Goal: Information Seeking & Learning: Learn about a topic

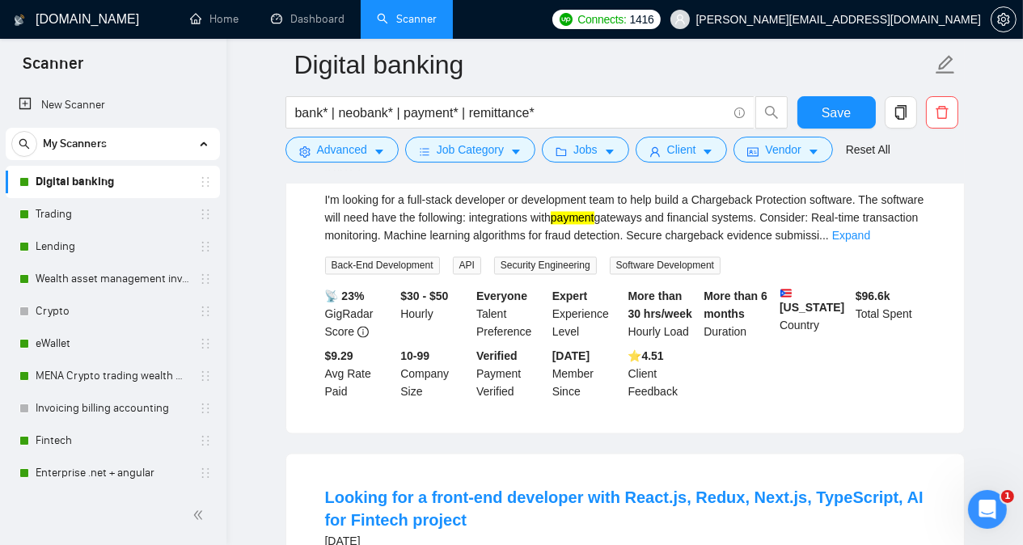
click at [971, 235] on main "Digital banking bank* | neobank* | payment* | remittance* Save Advanced Job Cat…" at bounding box center [624, 371] width 745 height 7522
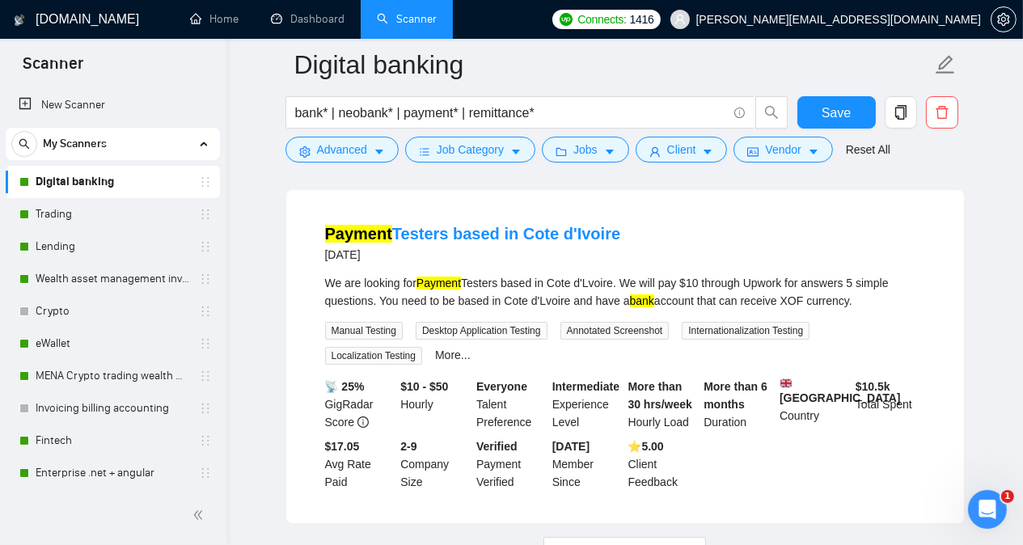
scroll to position [7033, 0]
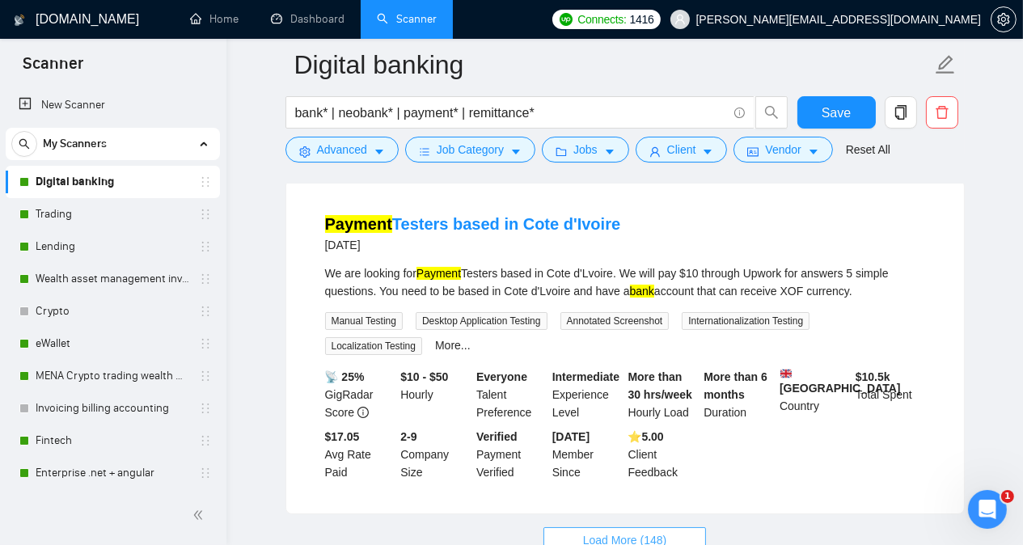
click at [667, 527] on button "Load More (148)" at bounding box center [624, 540] width 163 height 26
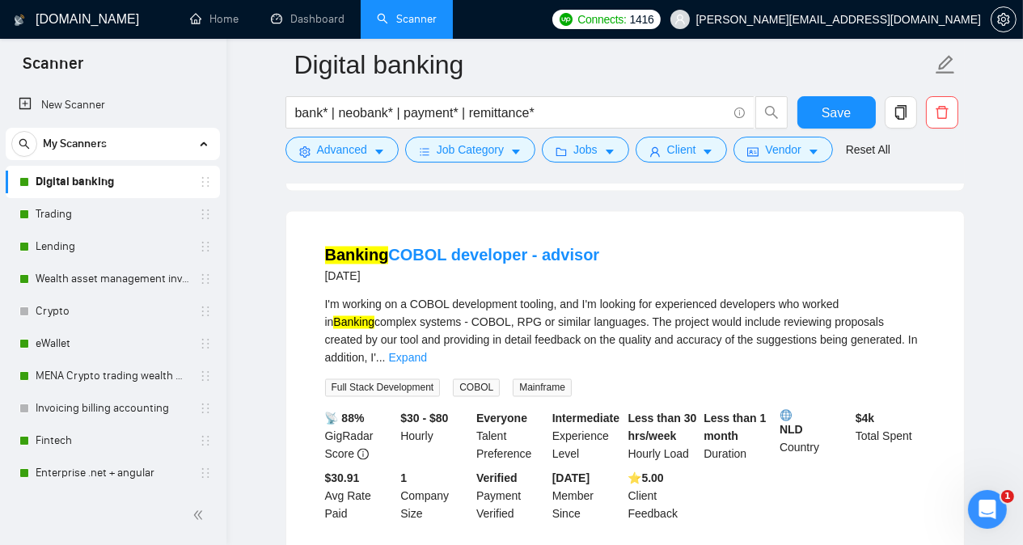
scroll to position [10540, 0]
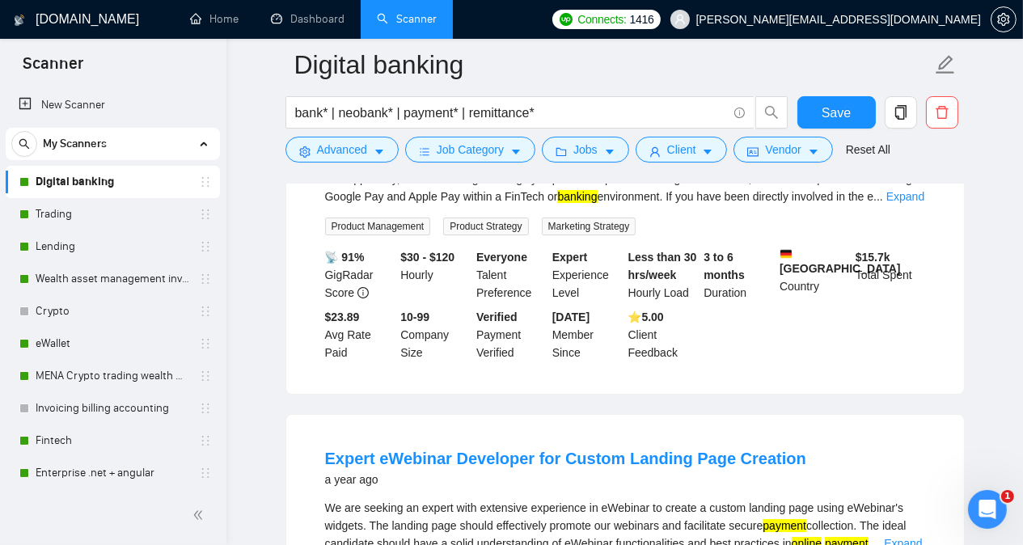
scroll to position [14044, 0]
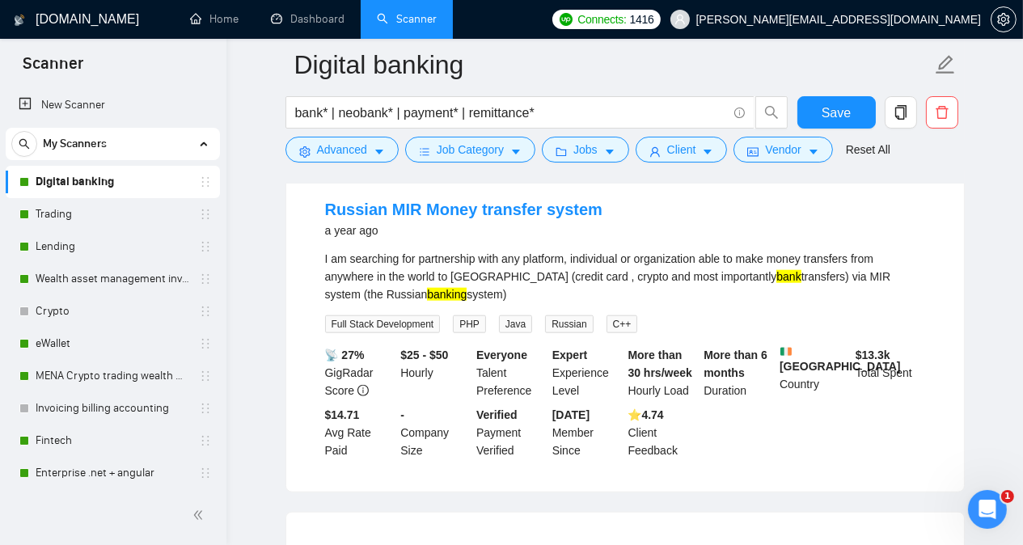
scroll to position [16308, 0]
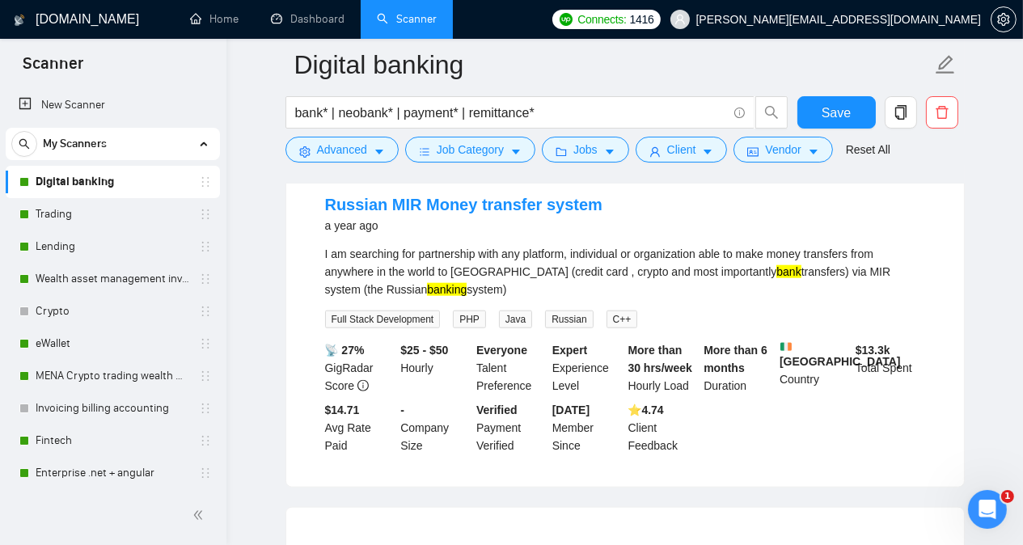
click at [566, 543] on link "Excellent Professional PHP developer - FULL TIME" at bounding box center [520, 552] width 390 height 18
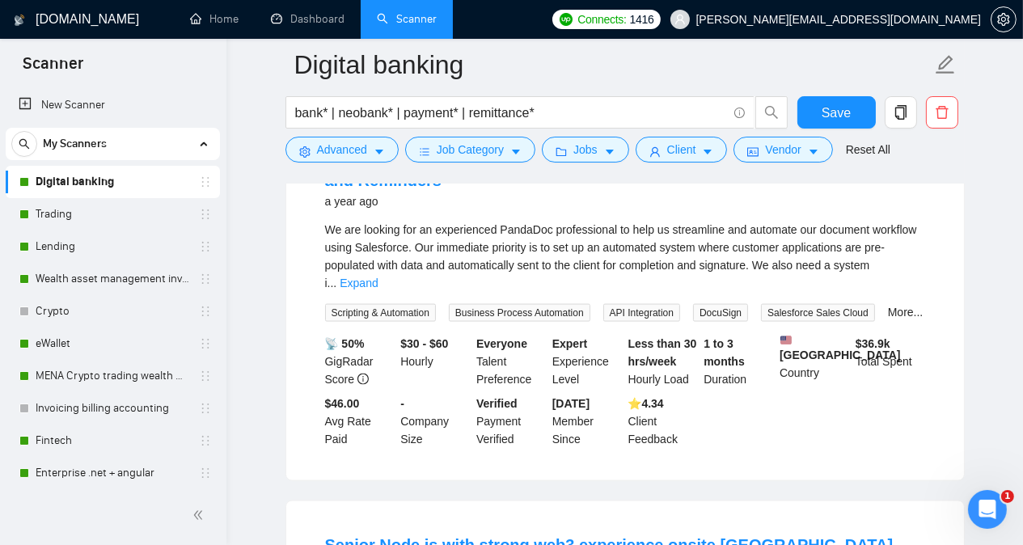
scroll to position [17052, 0]
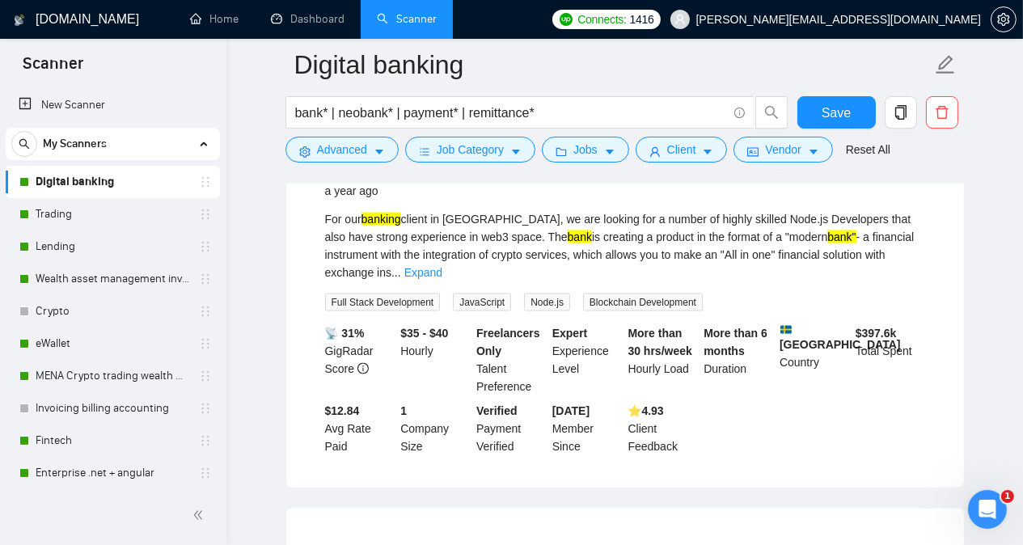
scroll to position [17440, 0]
click at [544, 544] on link "Expert Java developer needed to join a fintech startup" at bounding box center [533, 554] width 417 height 18
